Goal: Find specific page/section

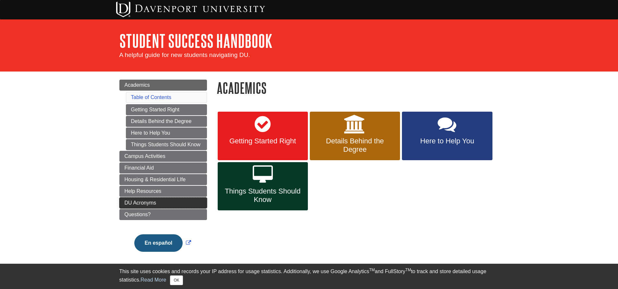
click at [129, 208] on link "DU Acronyms" at bounding box center [163, 203] width 88 height 11
click at [146, 204] on span "DU Acronyms" at bounding box center [140, 203] width 32 height 6
click at [177, 285] on button "OK" at bounding box center [176, 281] width 13 height 10
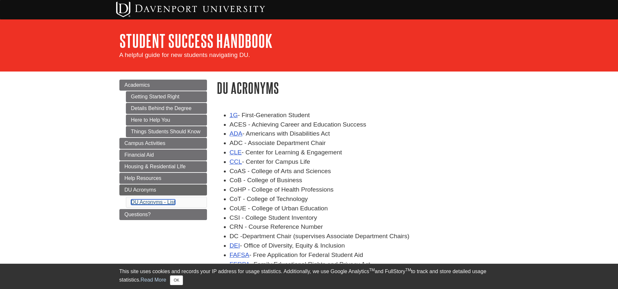
click at [147, 205] on link "DU Acronyms - List" at bounding box center [153, 203] width 44 height 6
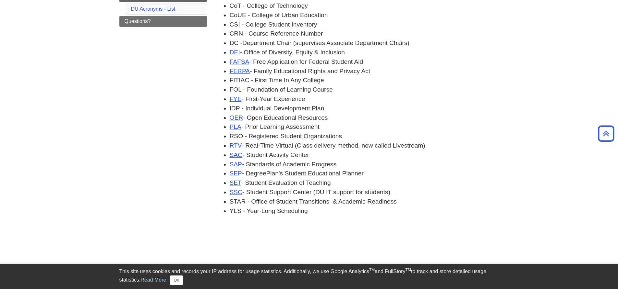
scroll to position [225, 0]
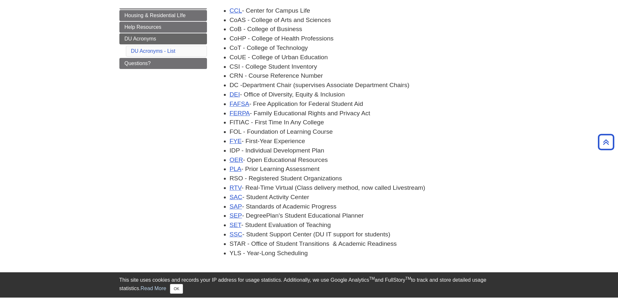
scroll to position [65, 0]
